Goal: Task Accomplishment & Management: Manage account settings

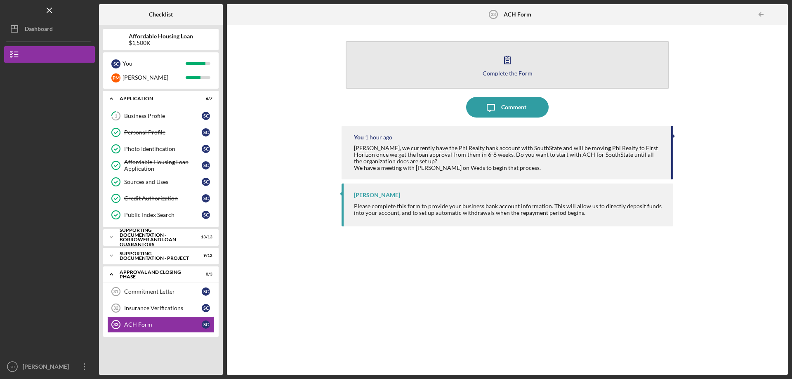
click at [506, 61] on icon "button" at bounding box center [507, 60] width 21 height 21
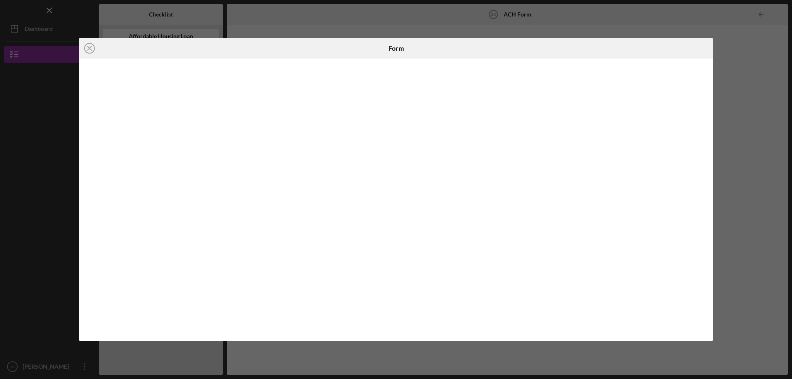
click at [739, 126] on div "Icon/Close Form" at bounding box center [396, 189] width 792 height 379
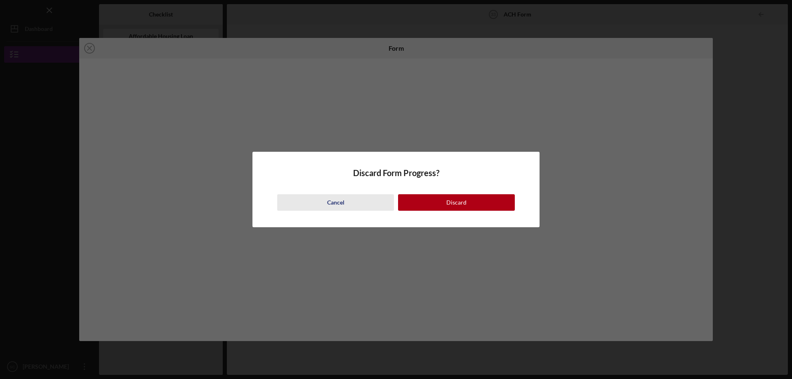
click at [337, 203] on div "Cancel" at bounding box center [335, 202] width 17 height 17
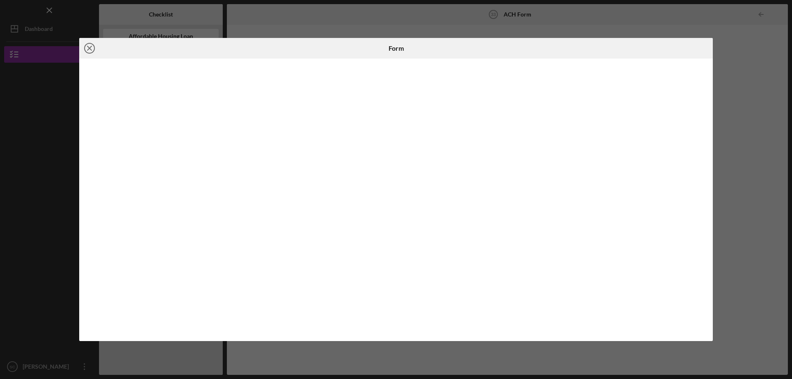
click at [90, 49] on line at bounding box center [89, 48] width 4 height 4
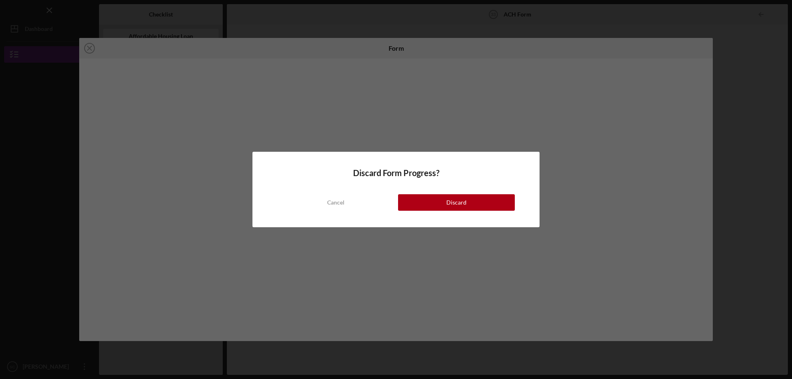
click at [756, 172] on div "Discard Form Progress? Cancel Discard" at bounding box center [396, 189] width 792 height 379
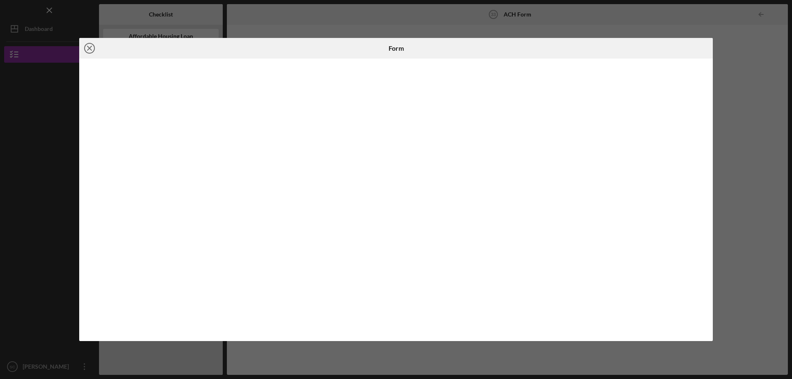
click at [88, 50] on line at bounding box center [89, 48] width 4 height 4
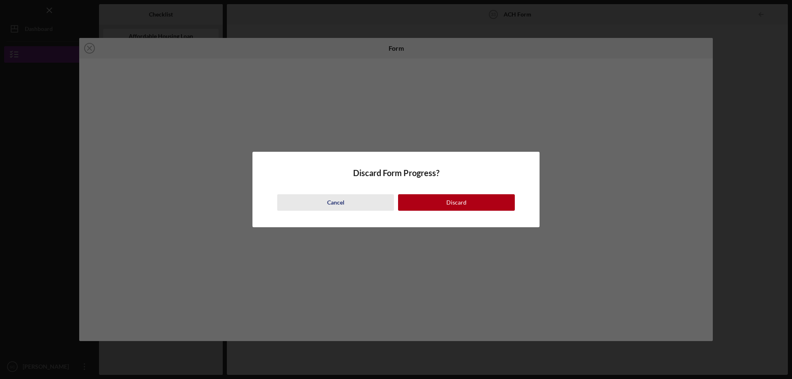
click at [333, 205] on div "Cancel" at bounding box center [335, 202] width 17 height 17
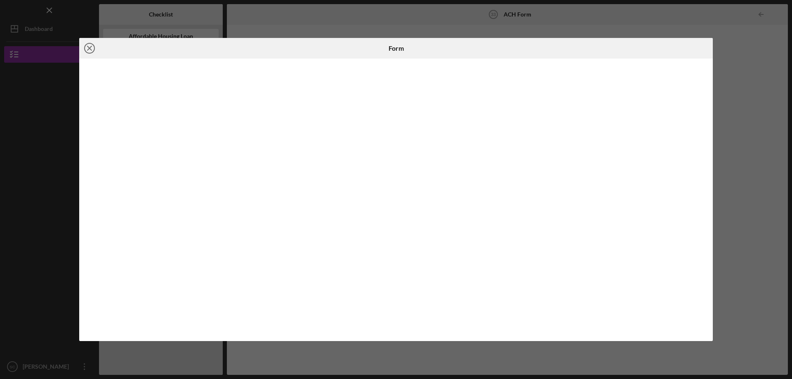
click at [92, 48] on icon "Icon/Close" at bounding box center [89, 48] width 21 height 21
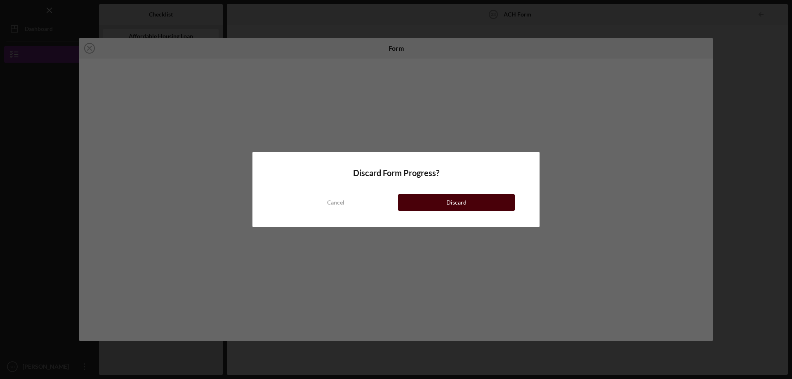
click at [463, 205] on div "Discard" at bounding box center [456, 202] width 20 height 17
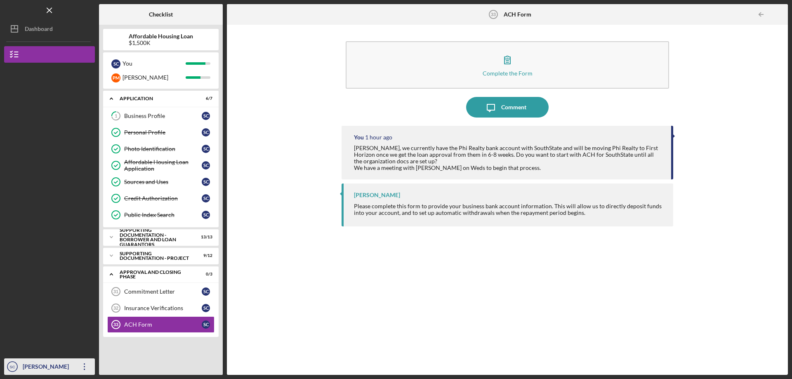
click at [44, 366] on div "[PERSON_NAME]" at bounding box center [48, 367] width 54 height 19
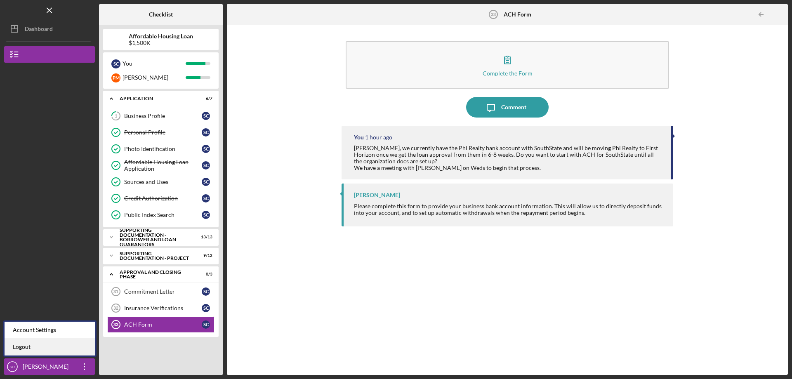
click at [23, 349] on link "Logout" at bounding box center [50, 347] width 91 height 17
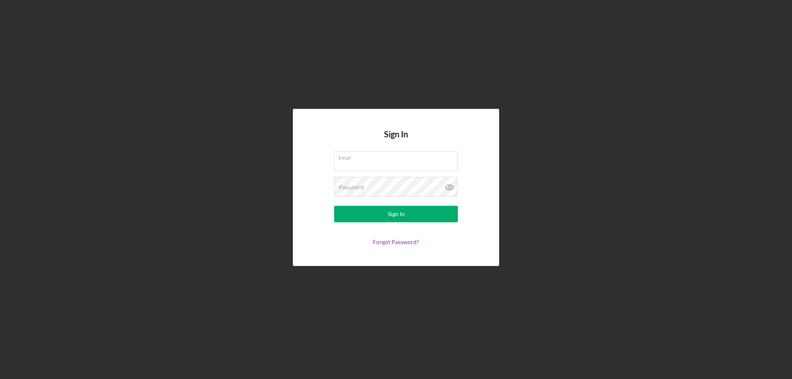
type input "[EMAIL_ADDRESS][DOMAIN_NAME]"
